Goal: Navigation & Orientation: Find specific page/section

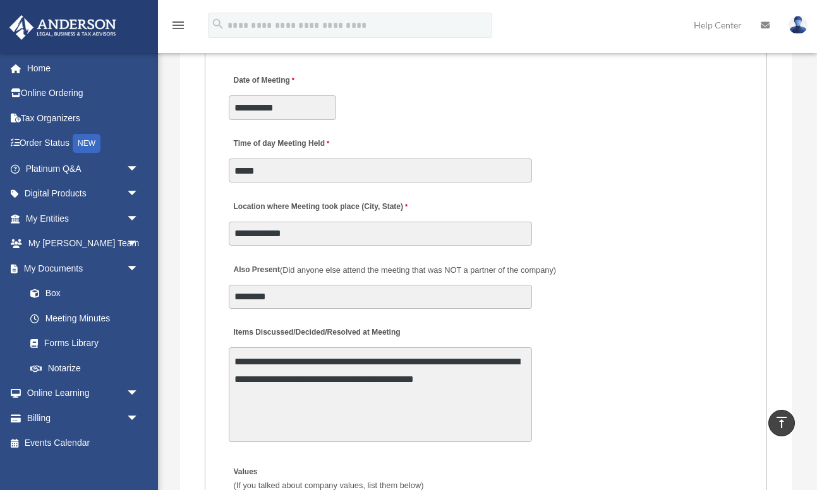
scroll to position [2477, 0]
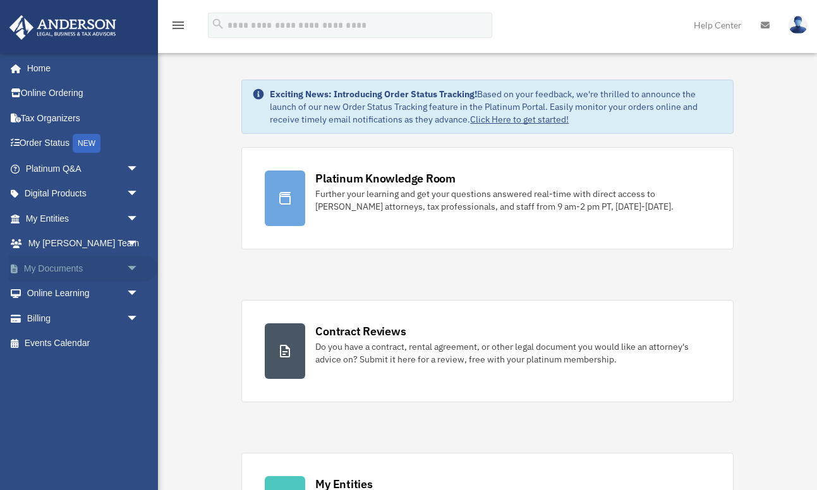
click at [135, 265] on span "arrow_drop_down" at bounding box center [138, 269] width 25 height 26
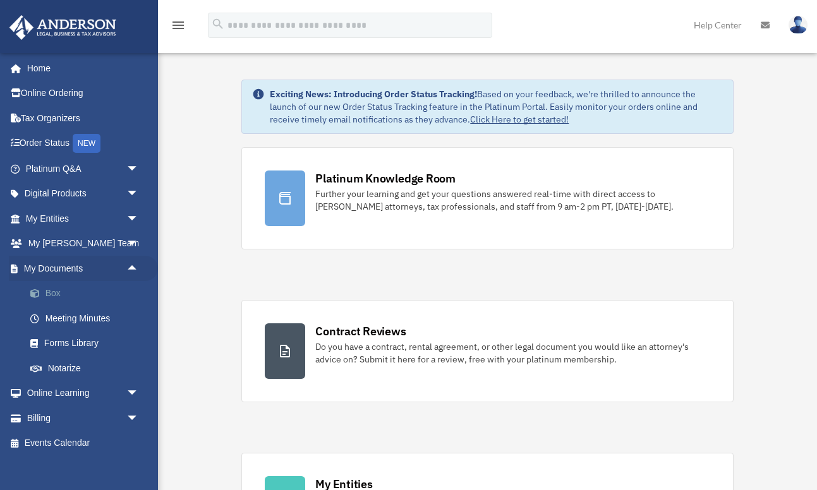
click at [58, 292] on link "Box" at bounding box center [88, 293] width 140 height 25
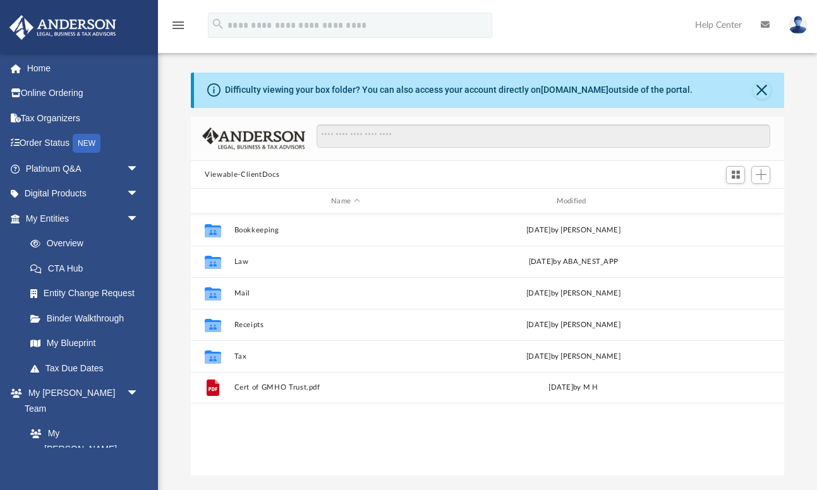
scroll to position [287, 593]
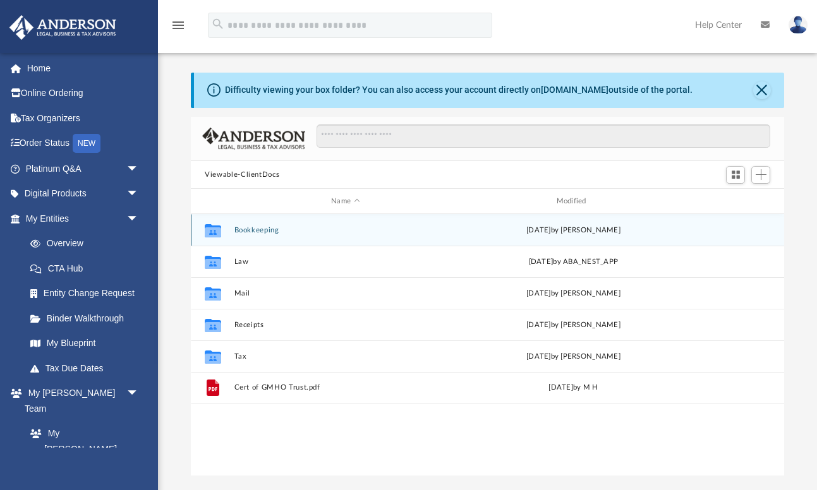
click at [262, 227] on button "Bookkeeping" at bounding box center [345, 230] width 222 height 8
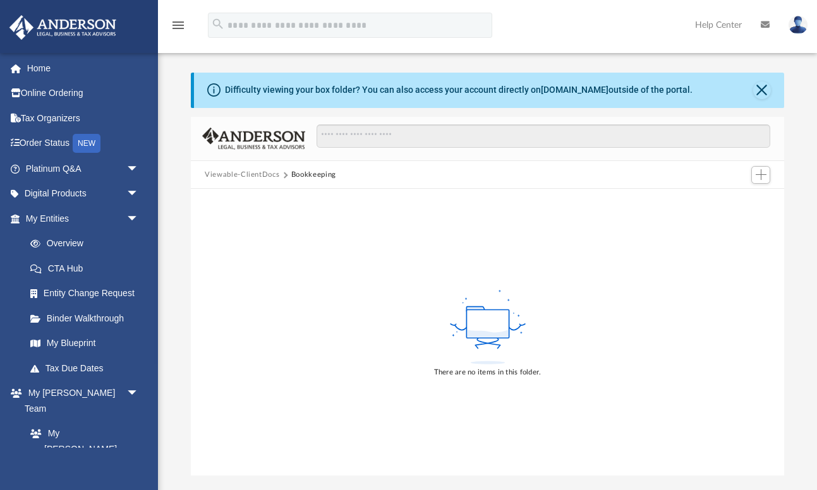
click at [268, 172] on button "Viewable-ClientDocs" at bounding box center [242, 174] width 75 height 11
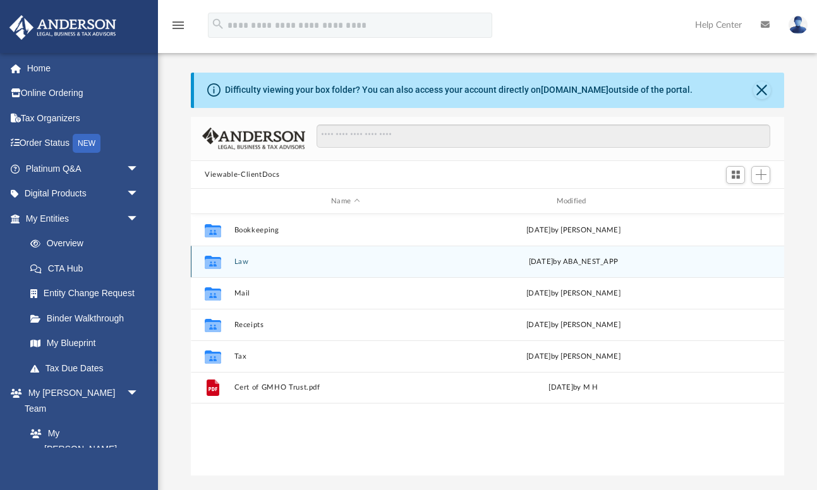
click at [246, 260] on button "Law" at bounding box center [345, 262] width 222 height 8
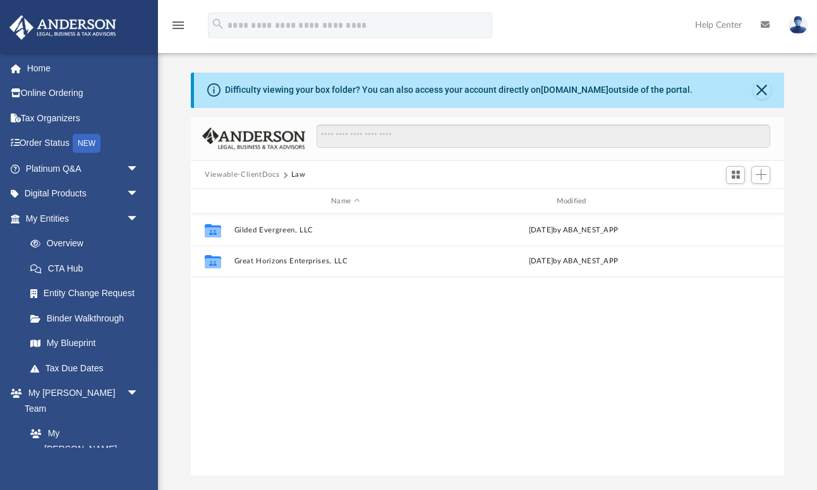
click at [258, 174] on button "Viewable-ClientDocs" at bounding box center [242, 174] width 75 height 11
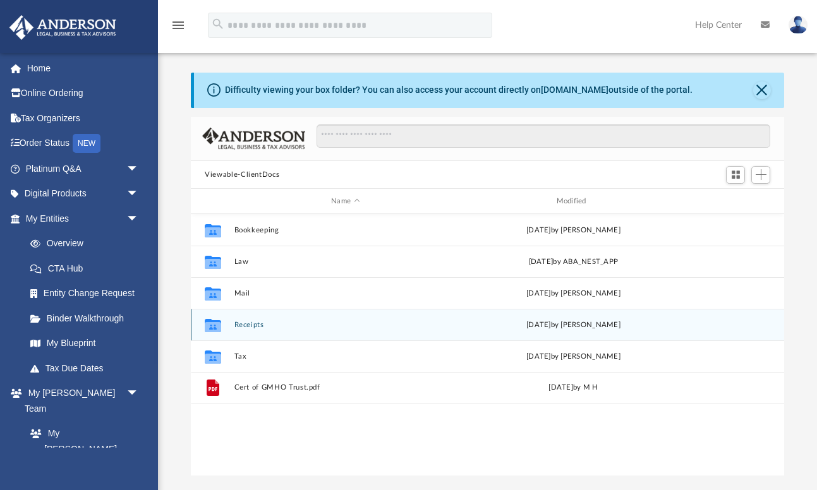
click at [250, 325] on button "Receipts" at bounding box center [345, 325] width 222 height 8
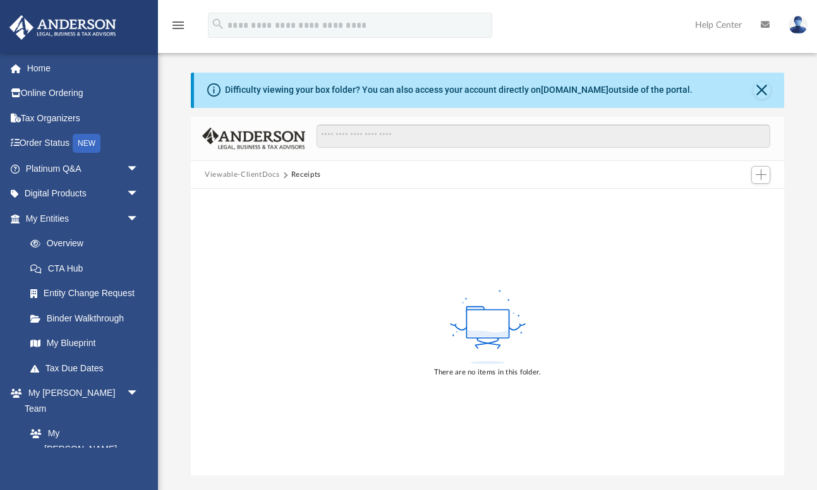
click at [260, 174] on button "Viewable-ClientDocs" at bounding box center [242, 174] width 75 height 11
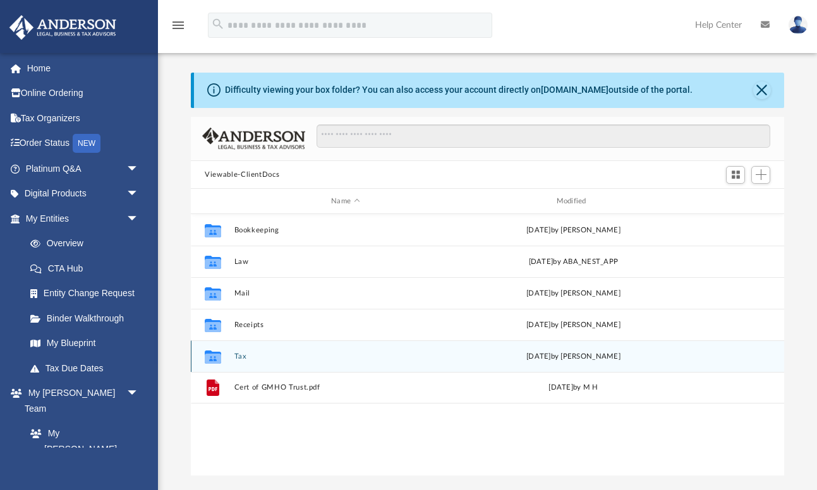
click at [243, 354] on button "Tax" at bounding box center [345, 356] width 222 height 8
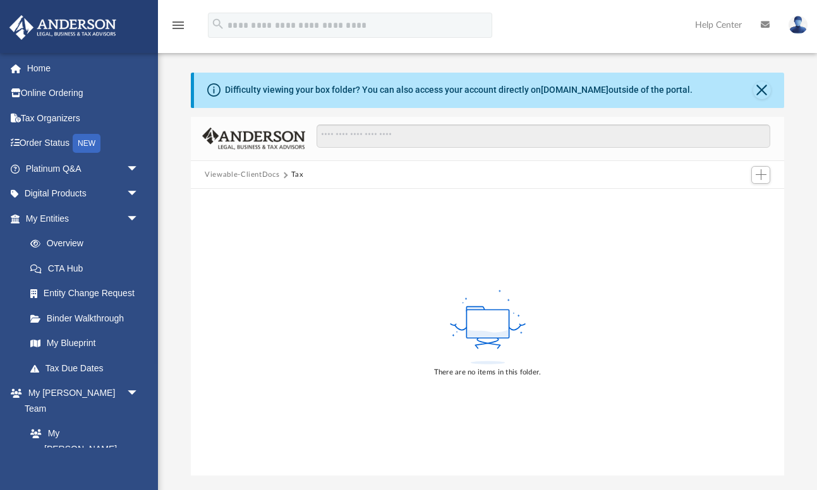
click at [267, 176] on button "Viewable-ClientDocs" at bounding box center [242, 174] width 75 height 11
